Goal: Task Accomplishment & Management: Complete application form

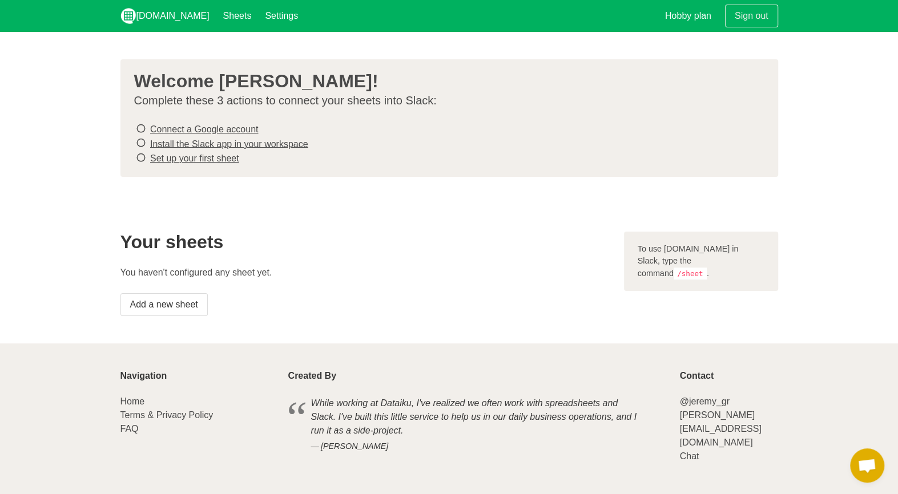
click at [170, 130] on link "Connect a Google account" at bounding box center [204, 129] width 108 height 10
click at [206, 143] on link "Install the Slack app in your workspace" at bounding box center [229, 144] width 158 height 10
click at [193, 156] on link "Set up your first sheet" at bounding box center [194, 159] width 89 height 10
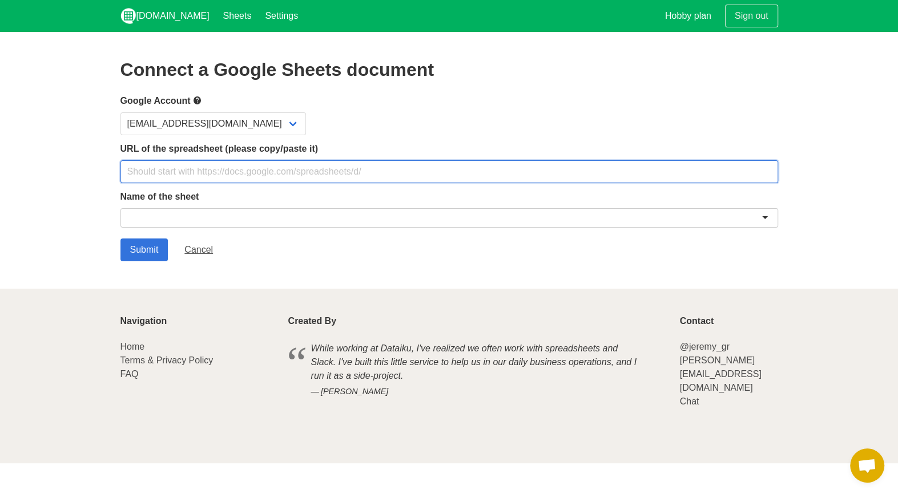
click at [186, 175] on input "text" at bounding box center [449, 171] width 658 height 23
paste input "[URL][DOMAIN_NAME]"
type input "[URL][DOMAIN_NAME]"
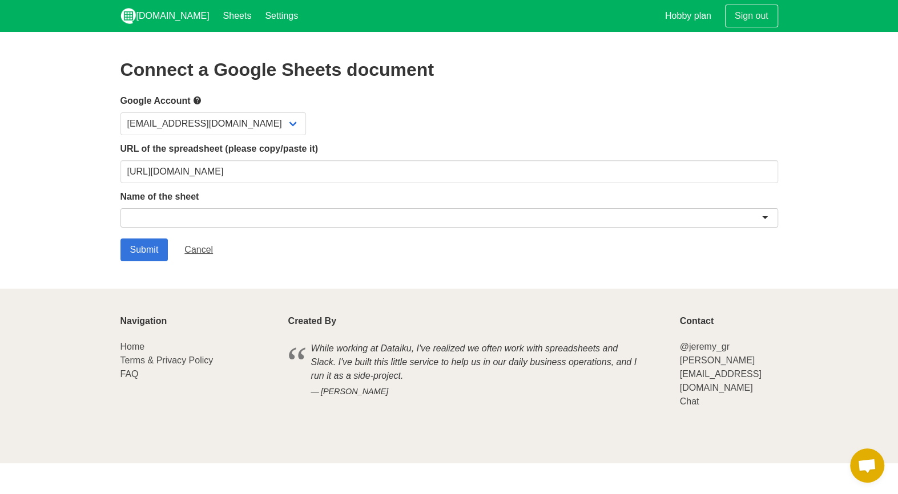
click at [155, 218] on div at bounding box center [449, 217] width 658 height 19
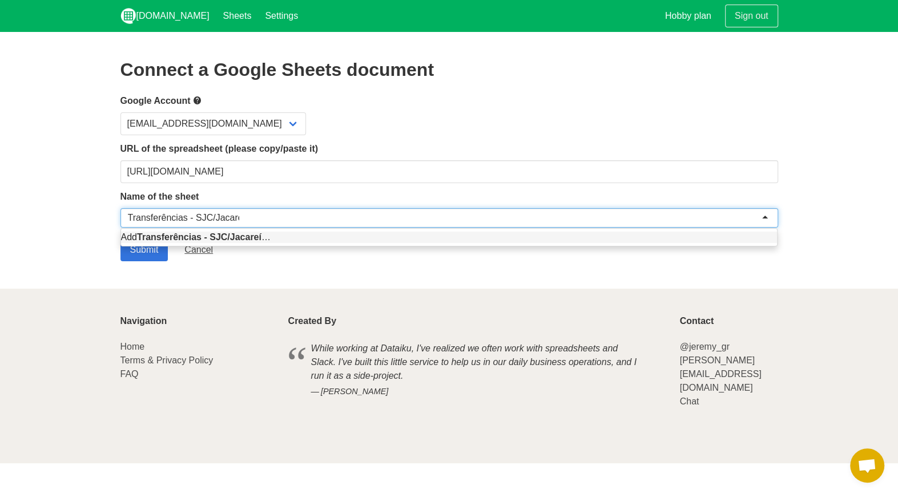
type input "Transferências - SJC/Jacareí"
click at [228, 277] on section "Connect a Google Sheets document Google Account inventario2.varejaotintas@gmail…" at bounding box center [449, 160] width 898 height 257
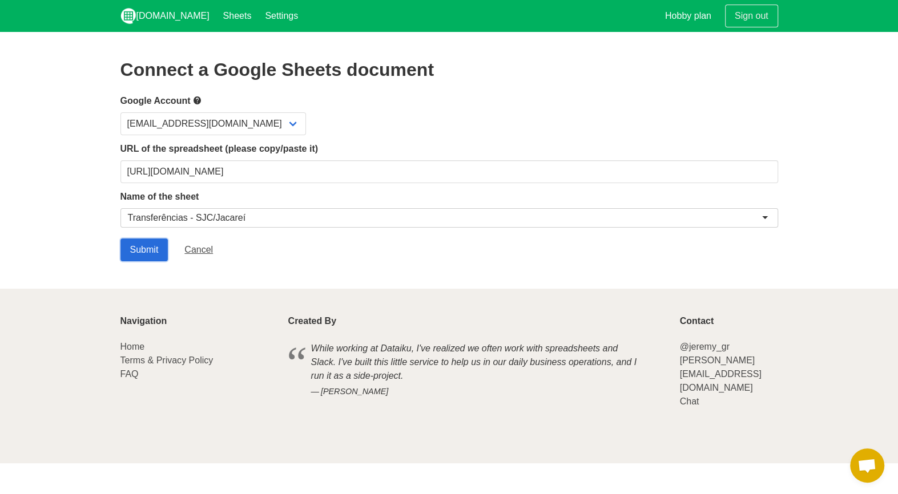
click at [138, 251] on input "Submit" at bounding box center [144, 250] width 48 height 23
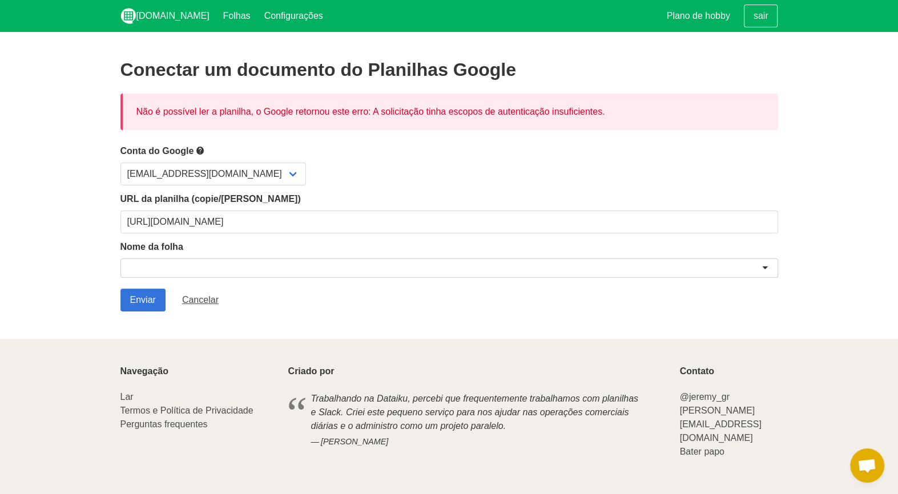
click at [196, 265] on div at bounding box center [449, 268] width 658 height 19
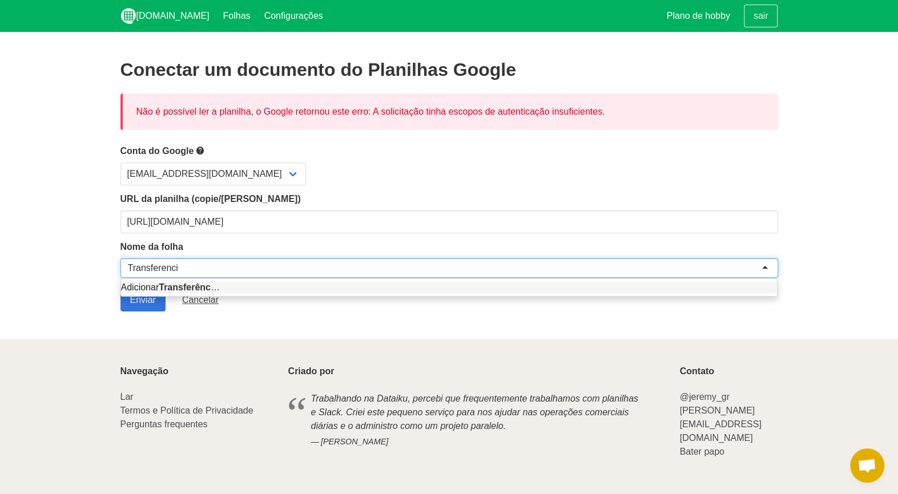
type input "Transferencias"
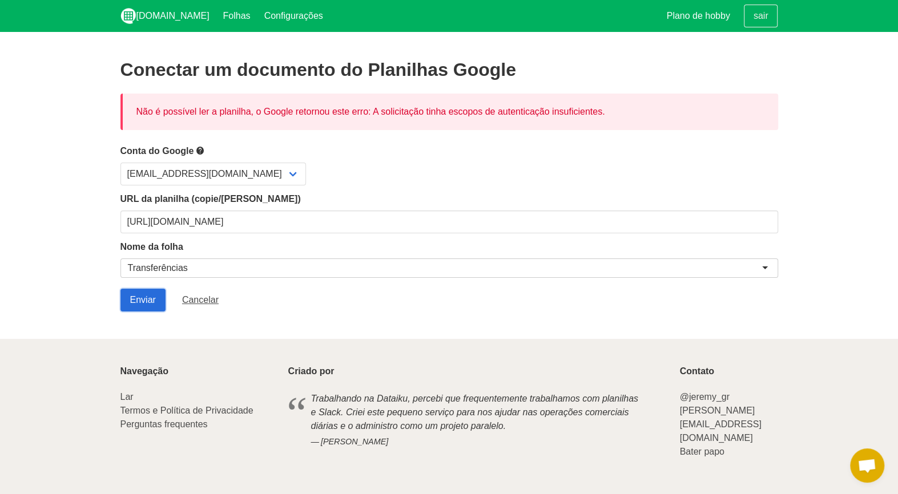
click at [147, 301] on input "Enviar" at bounding box center [142, 300] width 45 height 23
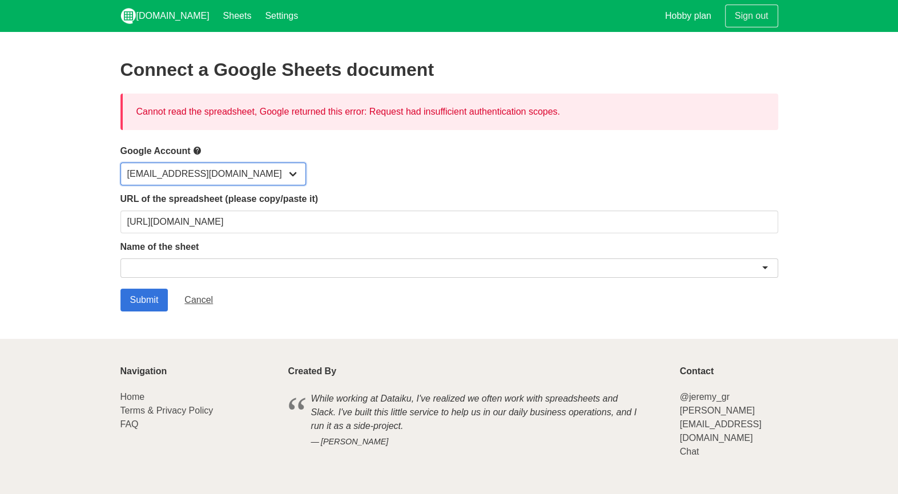
click at [291, 176] on select "[EMAIL_ADDRESS][DOMAIN_NAME]" at bounding box center [213, 174] width 186 height 23
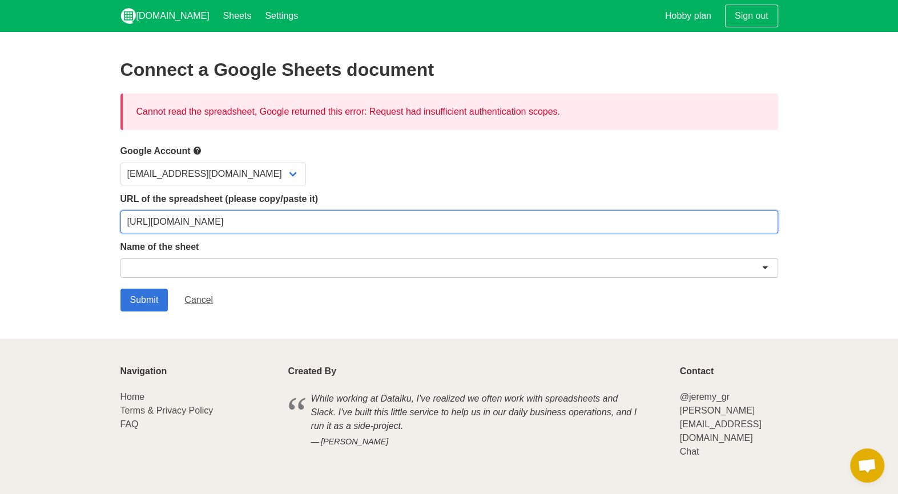
click at [211, 223] on input "[URL][DOMAIN_NAME]" at bounding box center [449, 222] width 658 height 23
drag, startPoint x: 589, startPoint y: 221, endPoint x: 74, endPoint y: 218, distance: 514.4
click at [76, 217] on section "Connect a Google Sheets document Cannot read the spreadsheet, Google returned t…" at bounding box center [449, 185] width 898 height 307
paste input "usp=sharing"
type input "[URL][DOMAIN_NAME]"
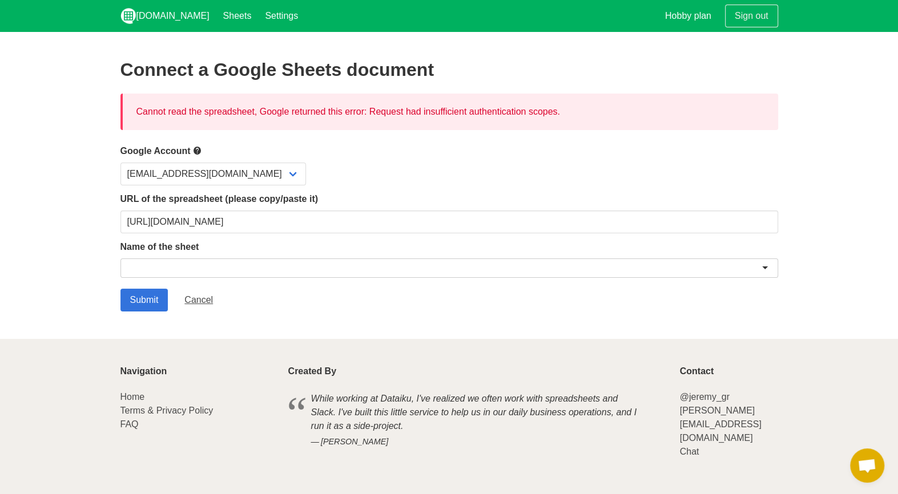
click at [146, 265] on div at bounding box center [449, 268] width 658 height 19
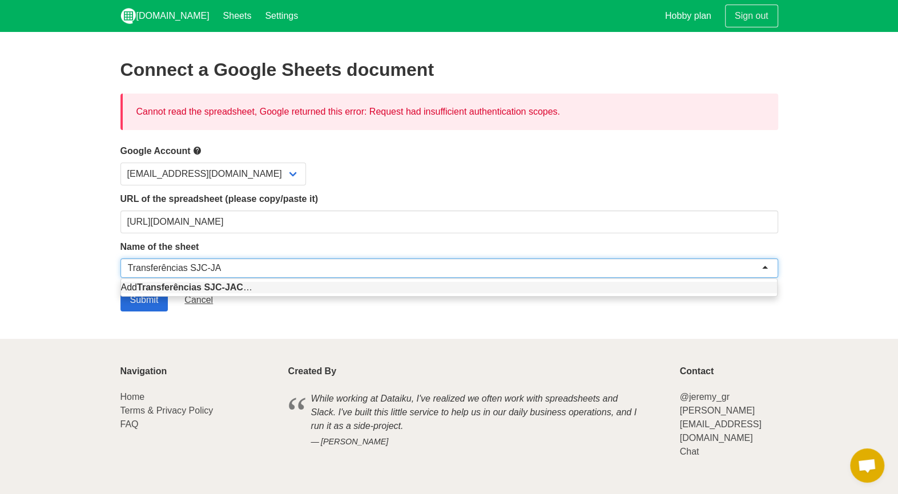
type input "Transferências SJC-JAC"
click at [141, 303] on input "Submit" at bounding box center [144, 300] width 48 height 23
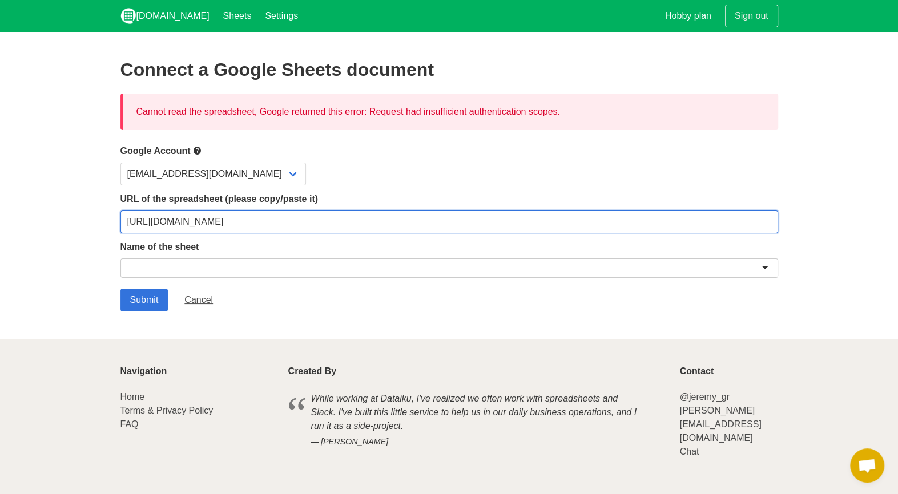
click at [263, 226] on input "[URL][DOMAIN_NAME]" at bounding box center [449, 222] width 658 height 23
click at [608, 219] on input "https://docs.google.com/spreadsheets/d/1_pH-fSRSRcjeYOj2yW0RnFmvbddWSssC5l3ibE1…" at bounding box center [449, 222] width 658 height 23
drag, startPoint x: 601, startPoint y: 222, endPoint x: 86, endPoint y: 206, distance: 515.8
click at [114, 207] on section "Connect a Google Sheets document Cannot read the spreadsheet, Google returned t…" at bounding box center [449, 185] width 898 height 307
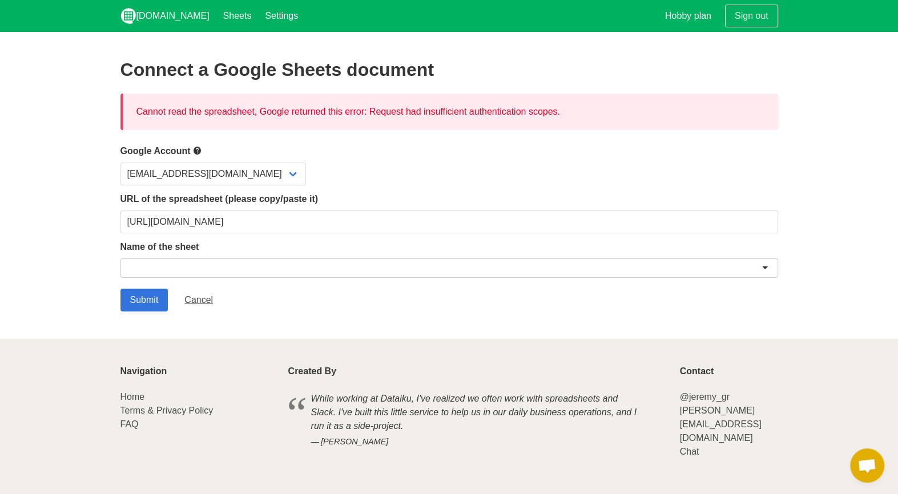
click at [139, 265] on div at bounding box center [449, 268] width 658 height 19
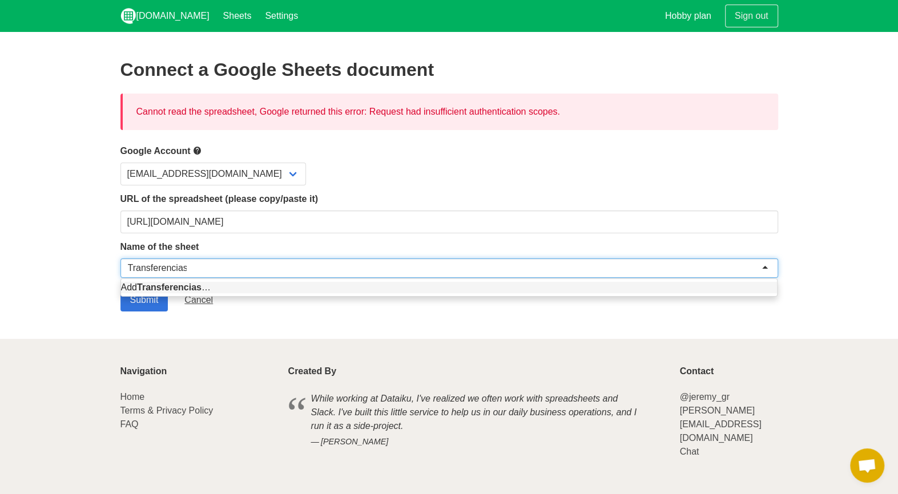
type input "Transferencias"
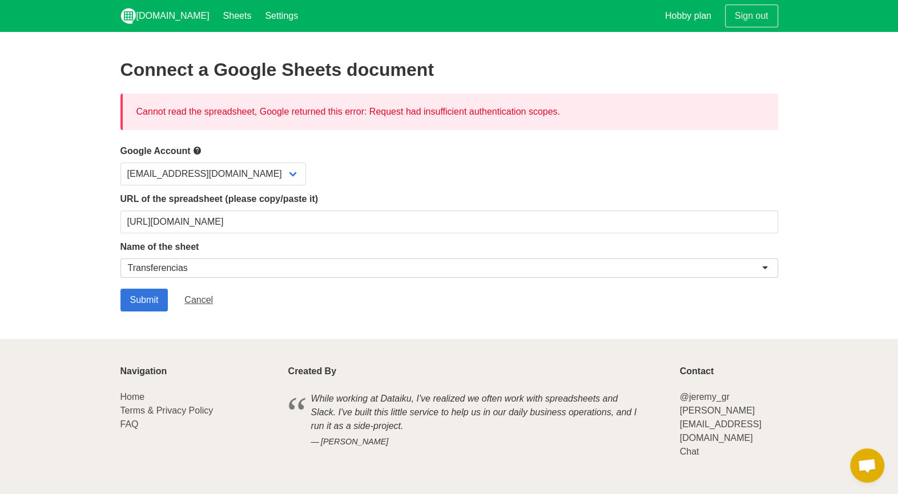
drag, startPoint x: 155, startPoint y: 271, endPoint x: 57, endPoint y: 312, distance: 105.7
click at [57, 312] on section "Connect a Google Sheets document Cannot read the spreadsheet, Google returned t…" at bounding box center [449, 185] width 898 height 307
click at [143, 301] on input "Submit" at bounding box center [144, 300] width 48 height 23
drag, startPoint x: 138, startPoint y: 110, endPoint x: 603, endPoint y: 122, distance: 466.1
click at [578, 121] on div "Cannot read the spreadsheet, Google returned this error: Request had insufficie…" at bounding box center [449, 112] width 658 height 37
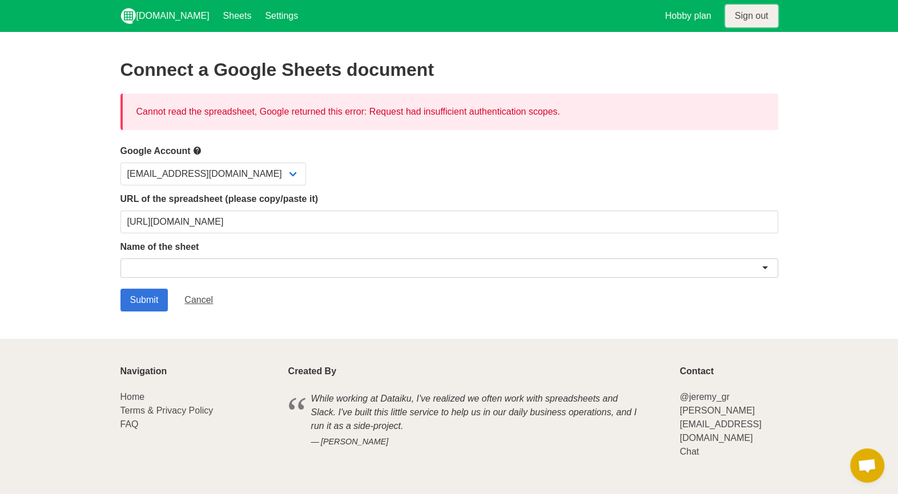
click at [740, 15] on link "Sign out" at bounding box center [751, 16] width 53 height 23
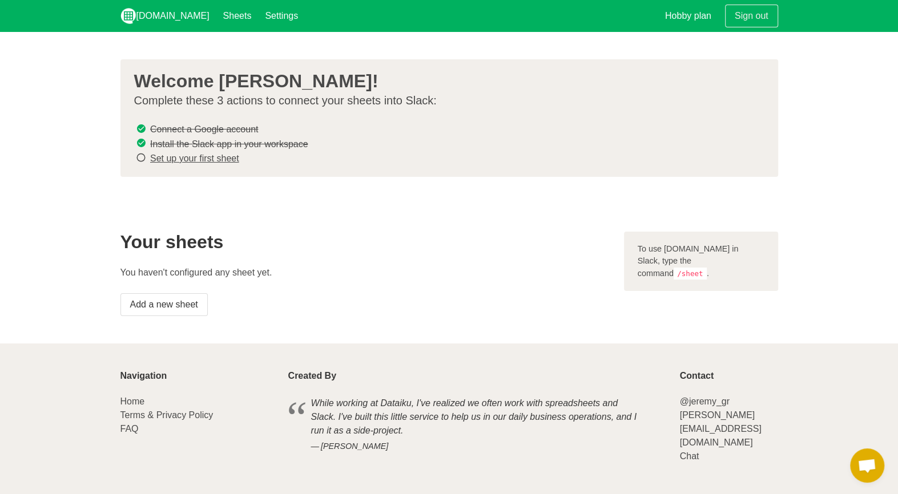
click at [176, 156] on link "Set up your first sheet" at bounding box center [194, 159] width 89 height 10
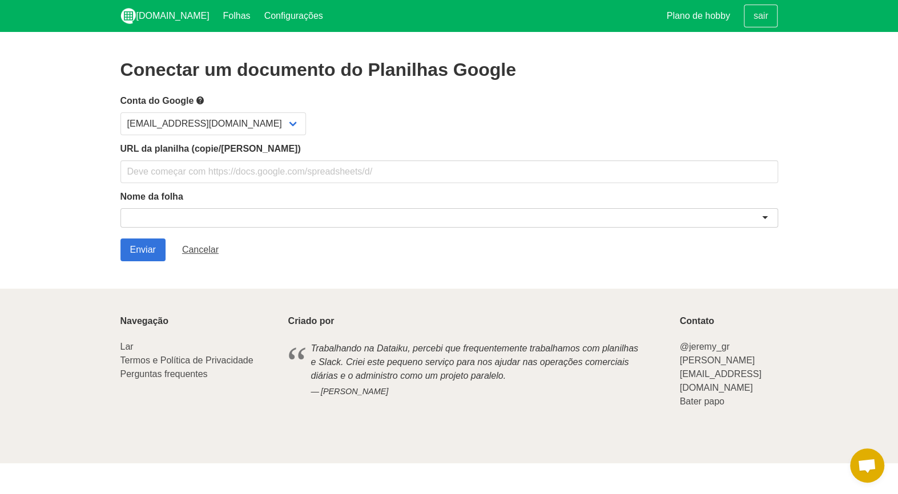
click at [568, 67] on h2 "Conectar um documento do Planilhas Google" at bounding box center [449, 69] width 658 height 21
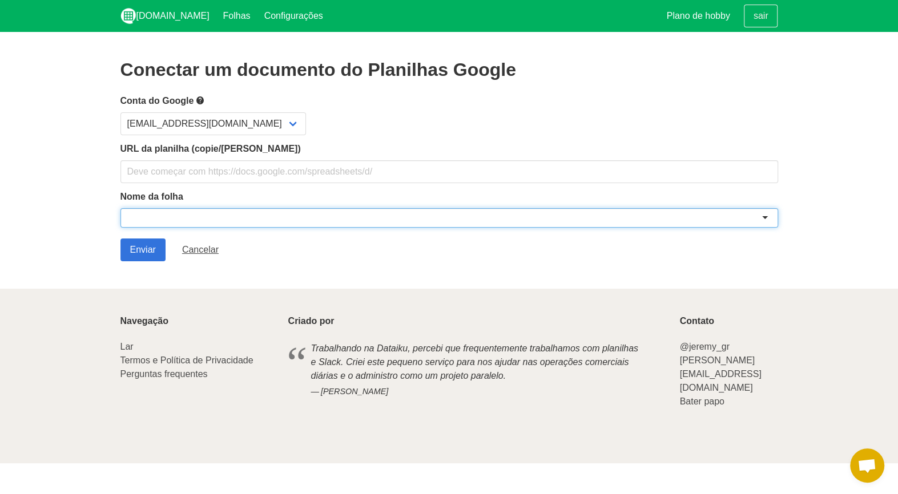
click at [215, 217] on div at bounding box center [449, 217] width 658 height 19
paste input "https://docs.google.com/spreadsheets/d/1_pH-fSRSRcjeYOj2yW0RnFmvbddWSssC5l3ibE1…"
drag, startPoint x: 598, startPoint y: 218, endPoint x: 180, endPoint y: 205, distance: 417.5
click at [180, 205] on div "Nome da folha Adicione https://docs.google.com/spreadsheets/d/1_pH-fSRSRcjeYOj2…" at bounding box center [449, 211] width 658 height 42
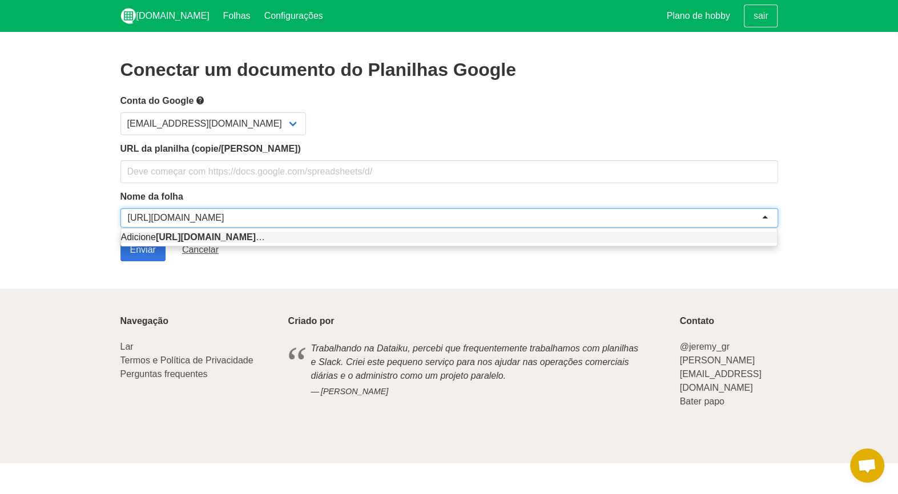
drag, startPoint x: 582, startPoint y: 219, endPoint x: 296, endPoint y: 219, distance: 285.5
click at [296, 219] on div at bounding box center [449, 217] width 658 height 19
type input "[URL][DOMAIN_NAME]"
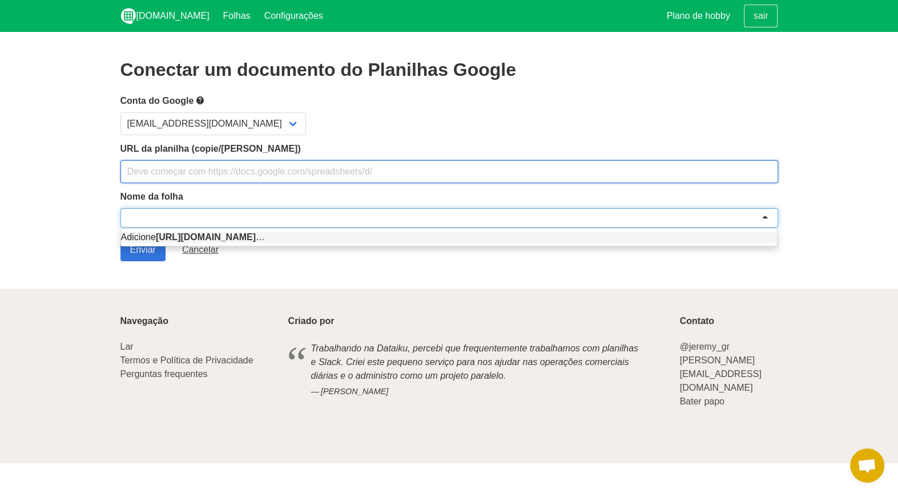
click at [250, 171] on input "text" at bounding box center [449, 171] width 658 height 23
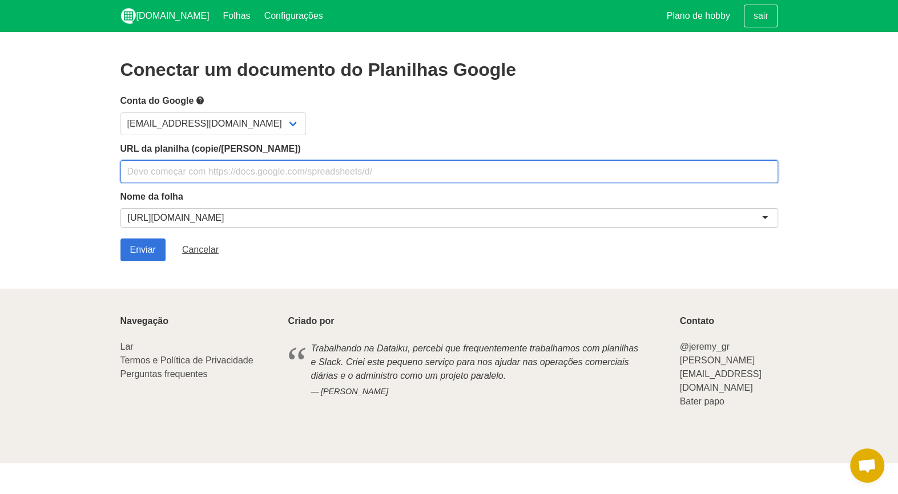
paste input "[URL][DOMAIN_NAME]"
type input "[URL][DOMAIN_NAME]"
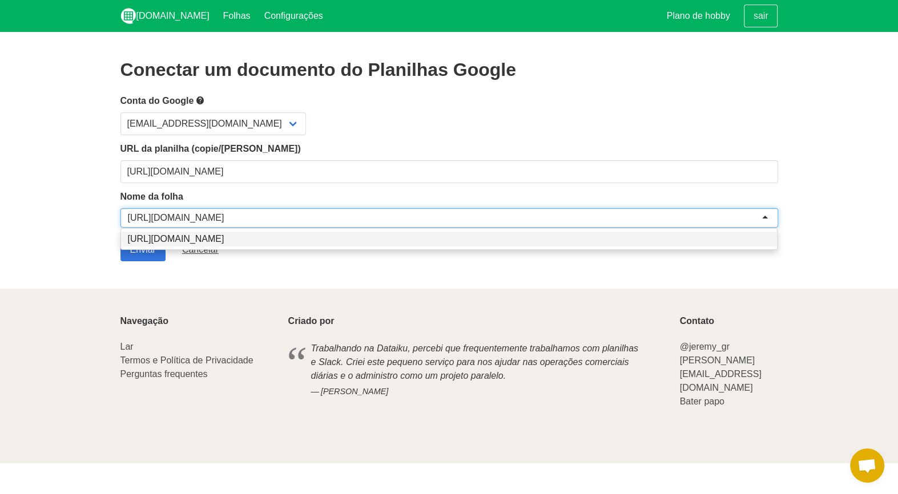
click at [598, 216] on div "[URL][DOMAIN_NAME]" at bounding box center [449, 217] width 658 height 19
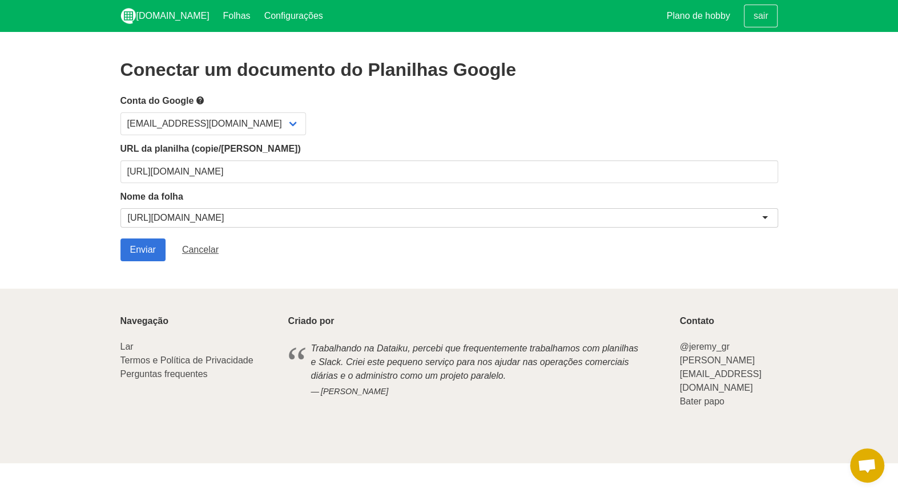
drag, startPoint x: 599, startPoint y: 216, endPoint x: 442, endPoint y: 216, distance: 157.0
click at [442, 216] on div "[URL][DOMAIN_NAME]" at bounding box center [449, 217] width 658 height 19
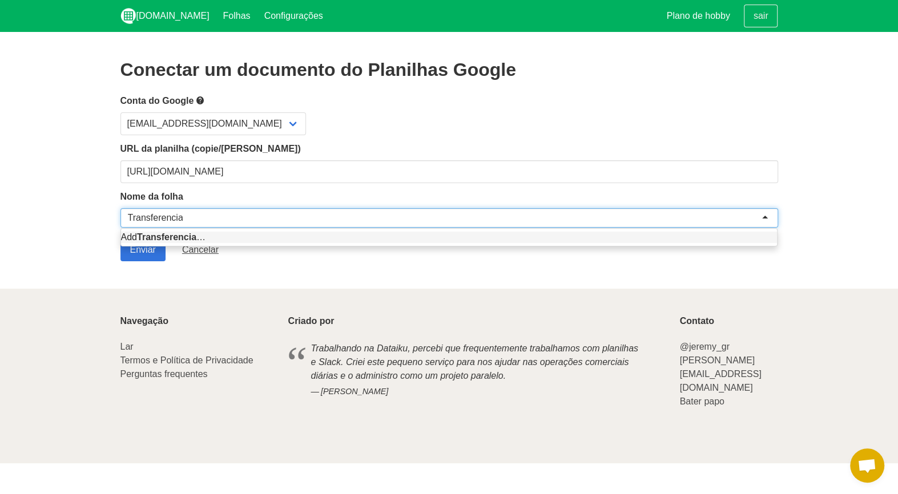
type input "Transferencias"
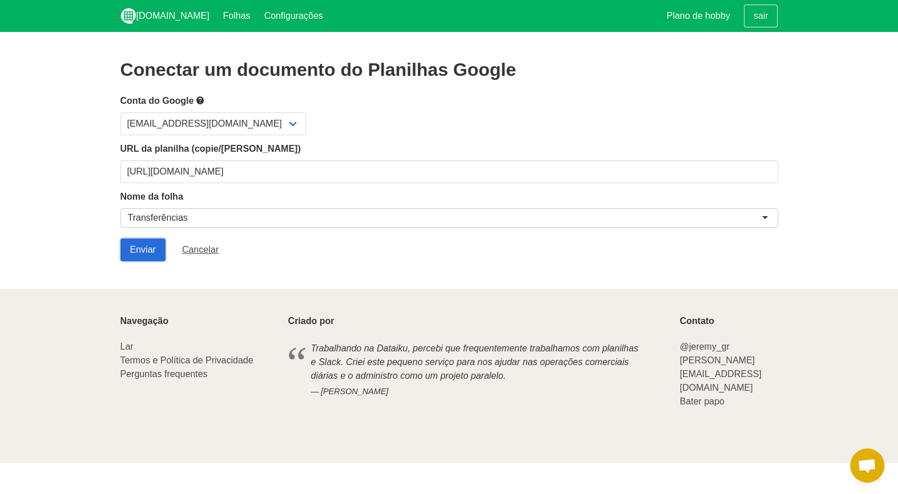
click at [148, 249] on input "Enviar" at bounding box center [142, 250] width 45 height 23
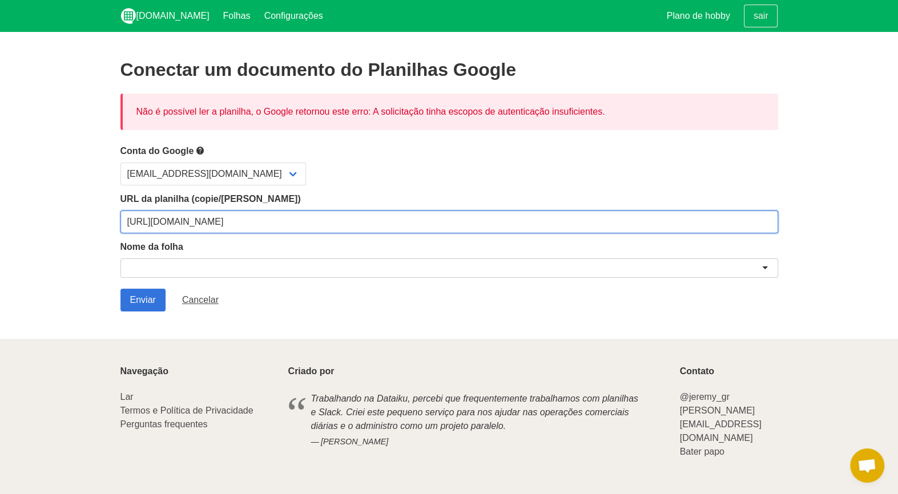
click at [604, 227] on input "[URL][DOMAIN_NAME]" at bounding box center [449, 222] width 658 height 23
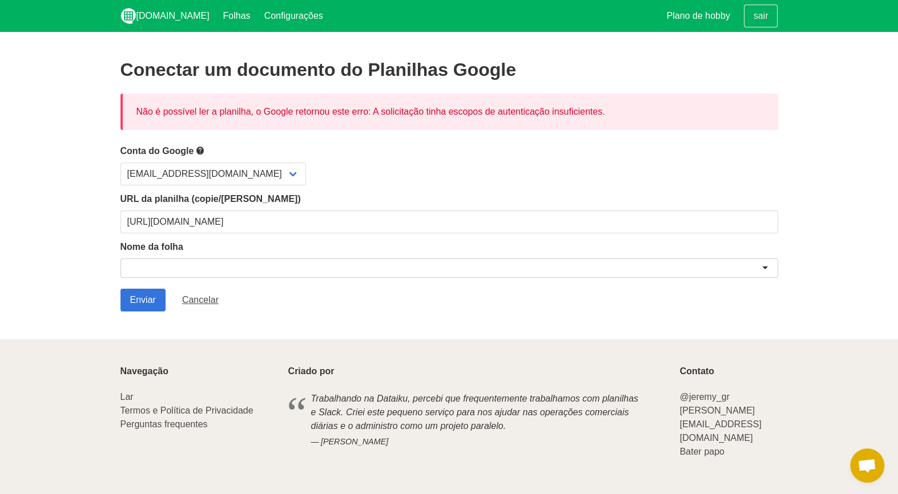
click at [356, 265] on div at bounding box center [449, 268] width 658 height 19
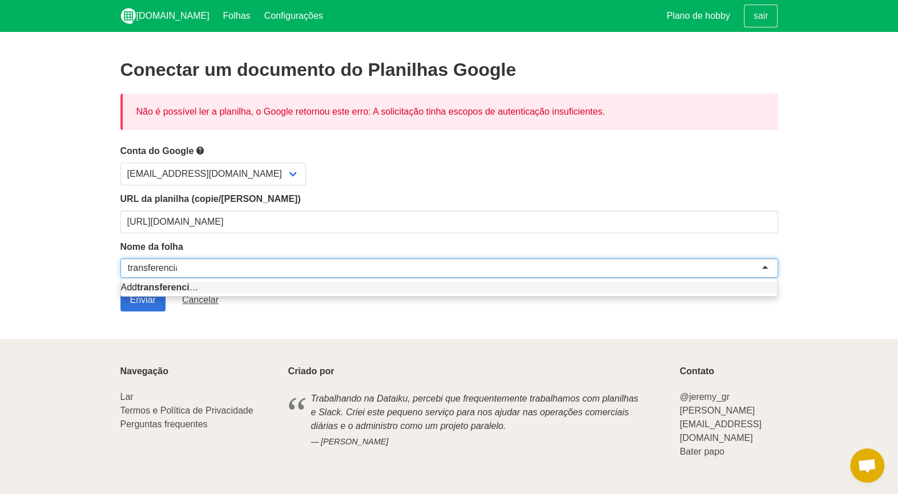
type input "transferencias"
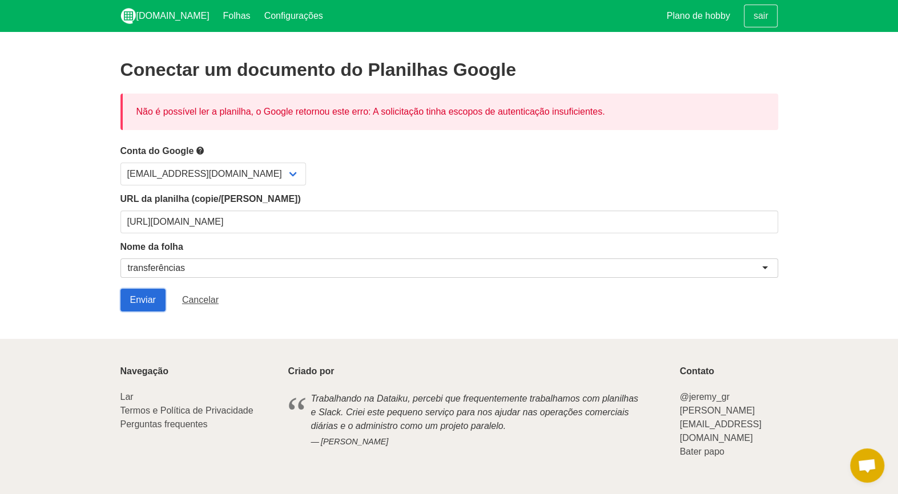
click at [146, 291] on input "Enviar" at bounding box center [142, 300] width 45 height 23
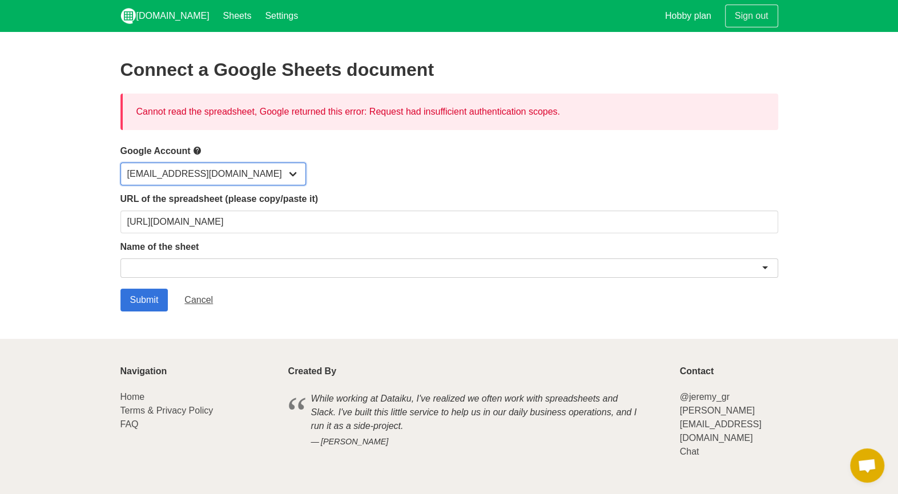
click at [287, 172] on select "[EMAIL_ADDRESS][DOMAIN_NAME]" at bounding box center [213, 174] width 186 height 23
drag, startPoint x: 170, startPoint y: 114, endPoint x: 176, endPoint y: 112, distance: 6.4
click at [174, 112] on div "Cannot read the spreadsheet, Google returned this error: Request had insufficie…" at bounding box center [449, 112] width 658 height 37
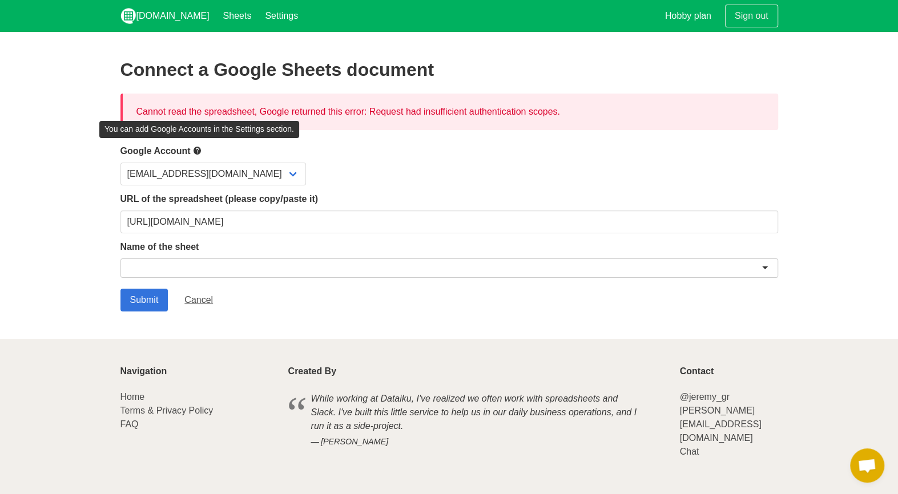
click at [199, 151] on icon at bounding box center [196, 151] width 9 height 14
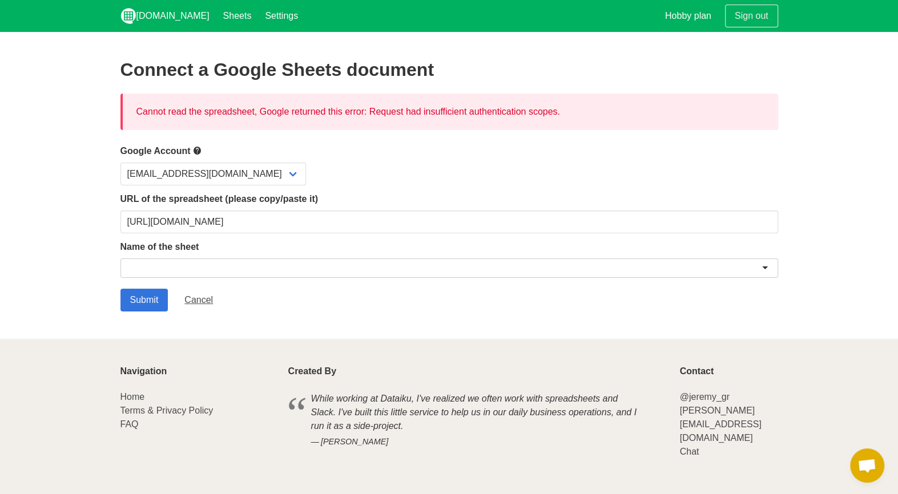
click at [196, 148] on icon at bounding box center [196, 151] width 9 height 14
click at [195, 299] on link "Cancel" at bounding box center [199, 300] width 48 height 23
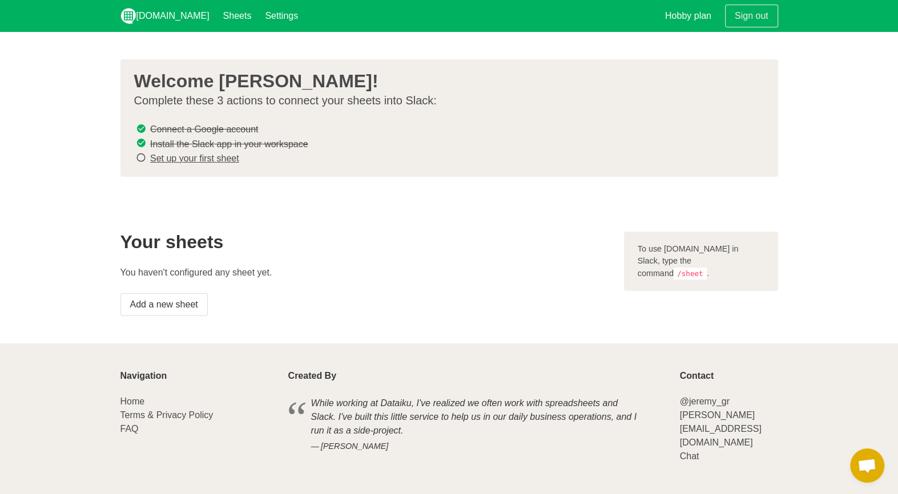
scroll to position [13, 0]
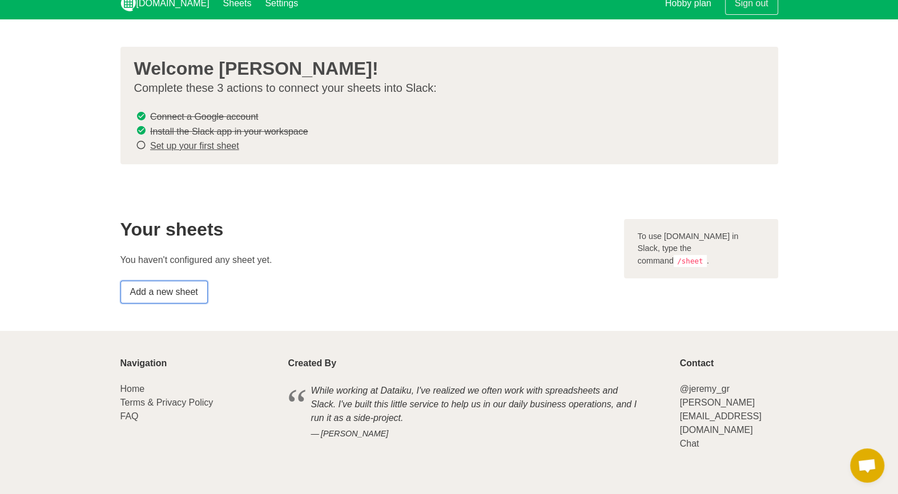
click at [162, 282] on link "Add a new sheet" at bounding box center [163, 292] width 87 height 23
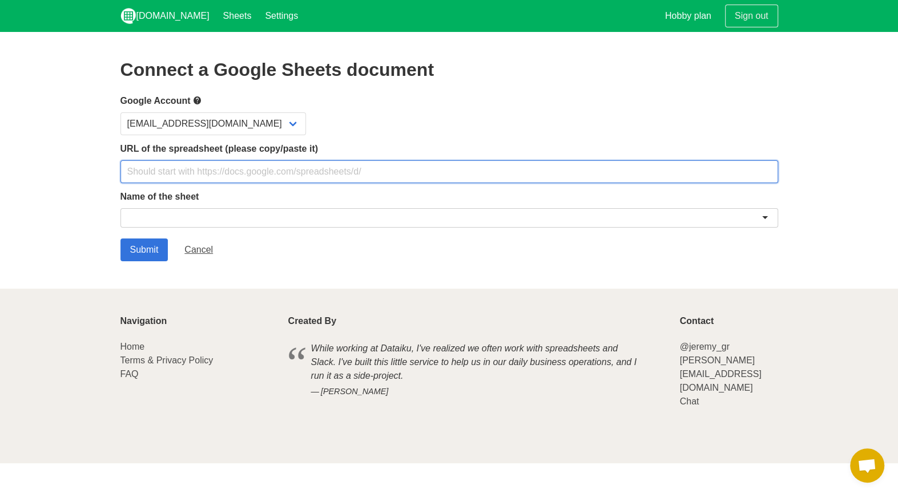
click at [185, 170] on input "text" at bounding box center [449, 171] width 658 height 23
type input "[URL][DOMAIN_NAME]"
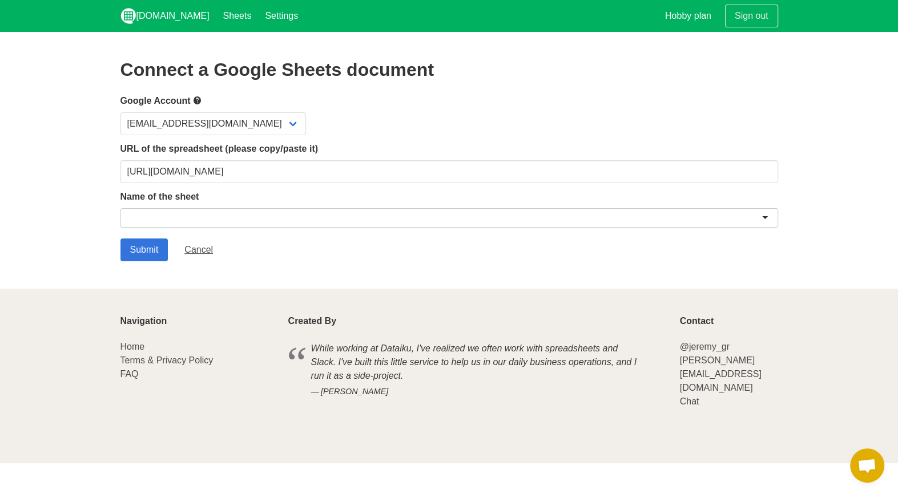
click at [163, 214] on div at bounding box center [449, 217] width 658 height 19
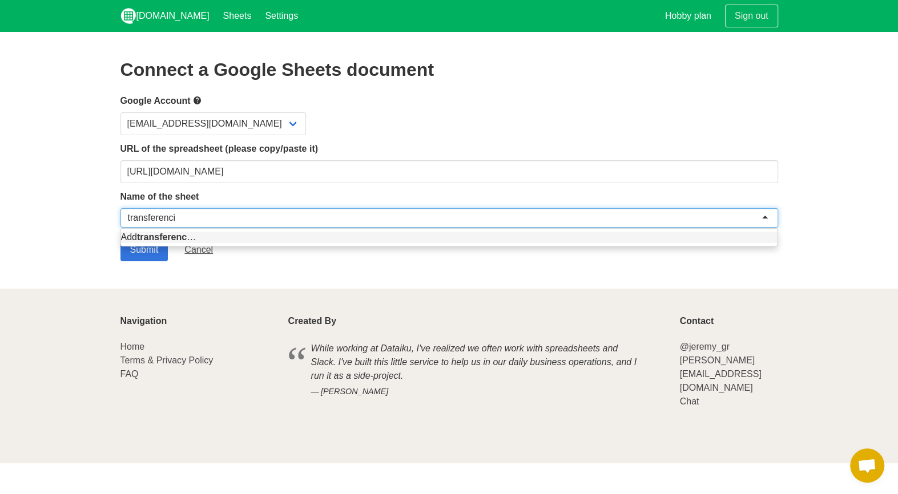
type input "transferencia"
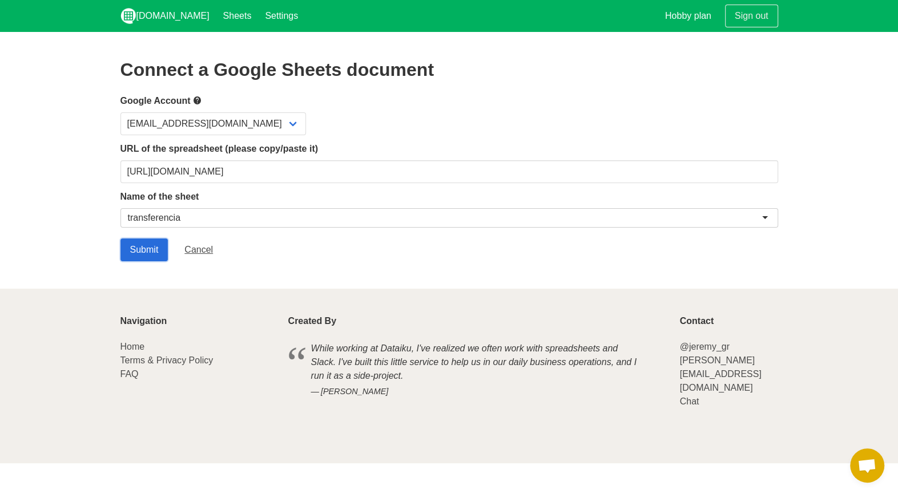
click at [146, 244] on input "Submit" at bounding box center [144, 250] width 48 height 23
